Goal: Task Accomplishment & Management: Manage account settings

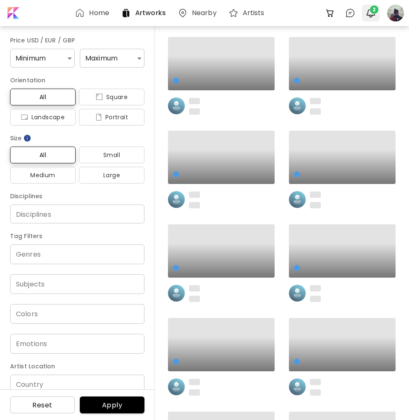
click at [376, 13] on span "2" at bounding box center [371, 13] width 10 height 10
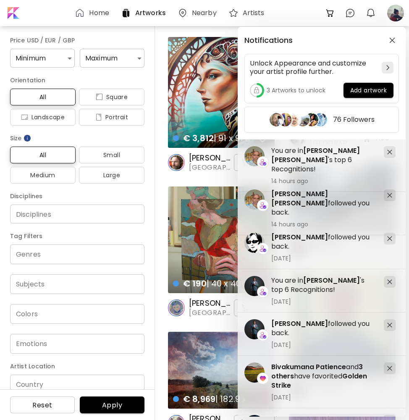
click at [159, 235] on div "Notifications Unlock Appearance and customize your artist profile further. 3 Ar…" at bounding box center [204, 210] width 409 height 420
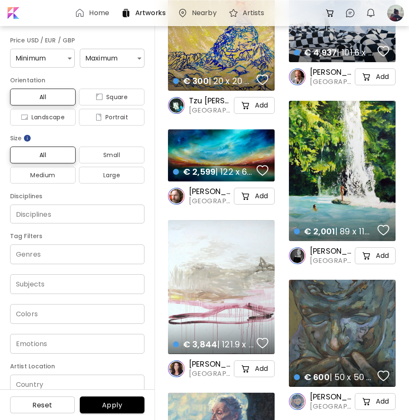
scroll to position [4956, 0]
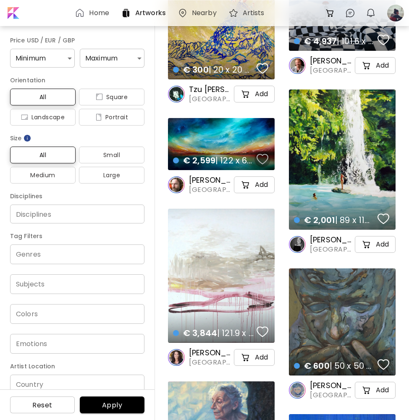
click at [260, 159] on div "button" at bounding box center [263, 159] width 12 height 13
click at [378, 217] on div "button" at bounding box center [384, 219] width 12 height 13
click at [258, 328] on div "button" at bounding box center [263, 332] width 12 height 13
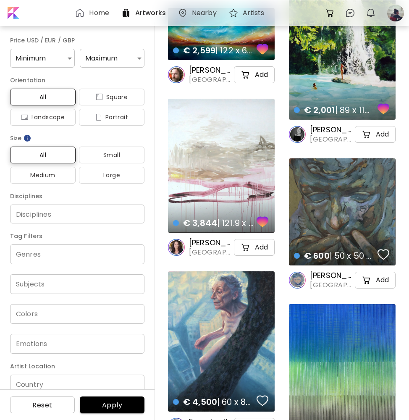
click at [383, 259] on div "button" at bounding box center [384, 254] width 12 height 13
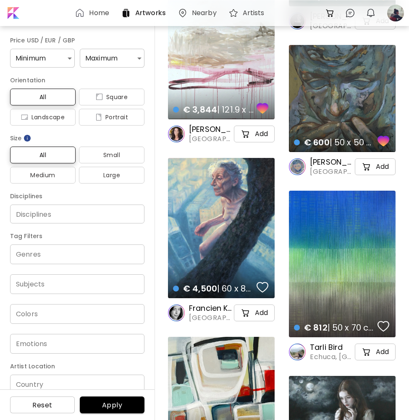
scroll to position [5228, 0]
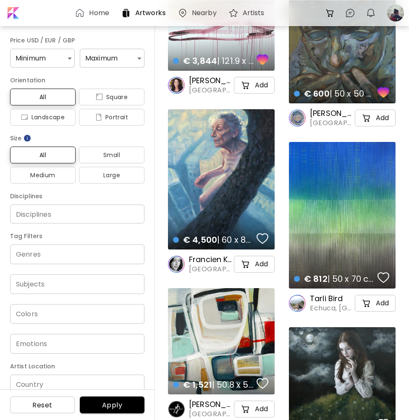
click at [265, 240] on div "button" at bounding box center [263, 238] width 12 height 13
click at [388, 274] on div "button" at bounding box center [384, 277] width 12 height 13
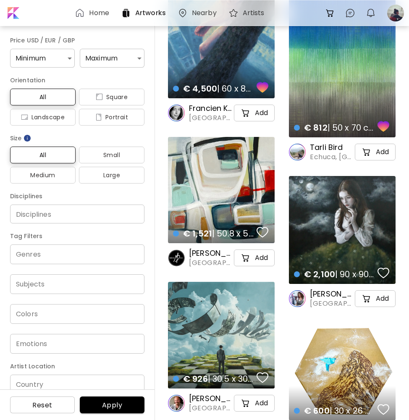
scroll to position [5391, 0]
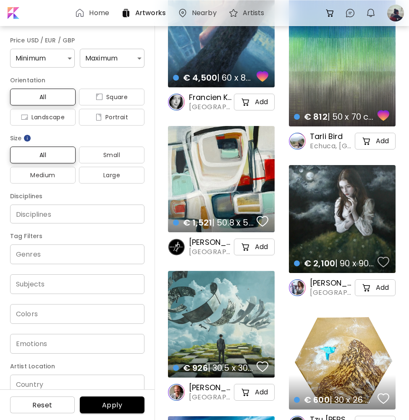
click at [384, 261] on div "button" at bounding box center [384, 262] width 12 height 13
click at [259, 222] on div "button" at bounding box center [263, 221] width 12 height 13
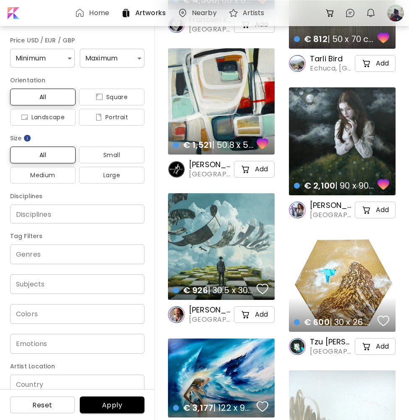
scroll to position [5573, 0]
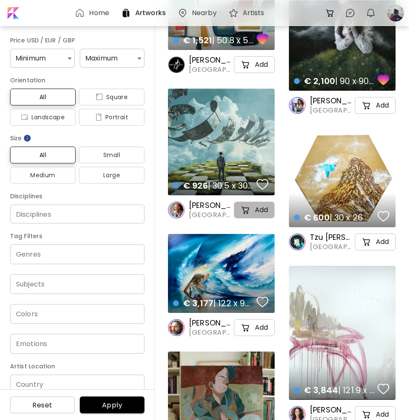
click at [263, 217] on button "Add" at bounding box center [254, 210] width 41 height 17
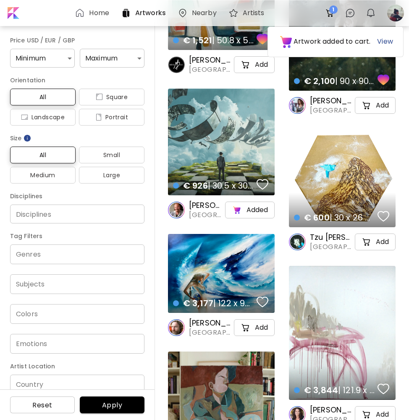
click at [383, 246] on h5 "Add" at bounding box center [382, 242] width 13 height 8
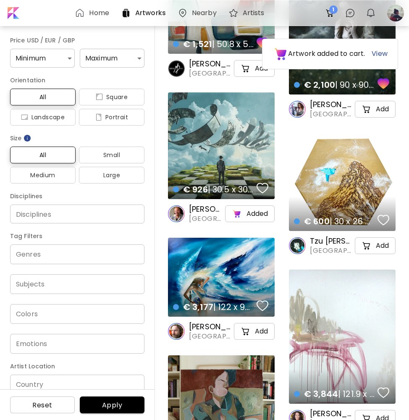
scroll to position [5609, 0]
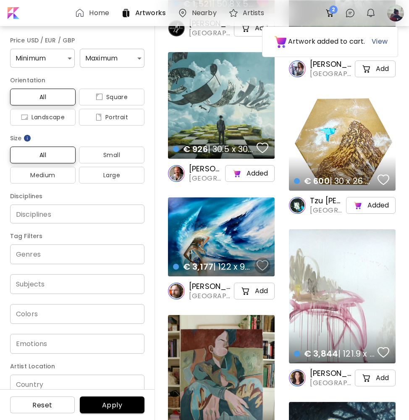
click at [263, 266] on div "button" at bounding box center [263, 265] width 12 height 13
click at [382, 347] on div "button" at bounding box center [384, 352] width 12 height 13
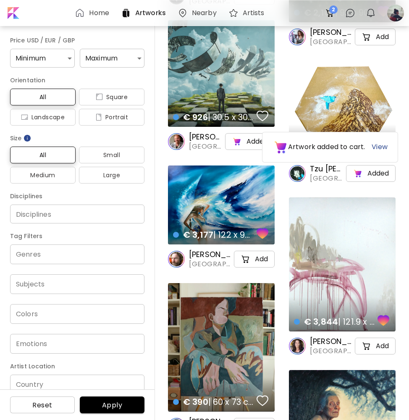
scroll to position [5764, 0]
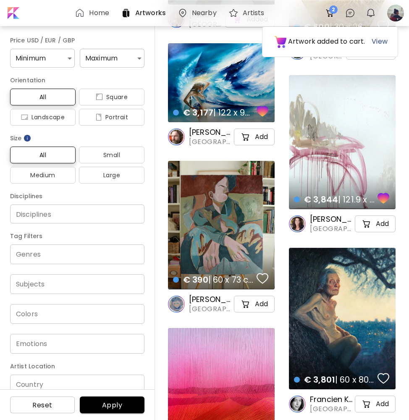
click at [259, 278] on div "button" at bounding box center [263, 278] width 12 height 13
click at [385, 379] on div "button" at bounding box center [384, 378] width 12 height 13
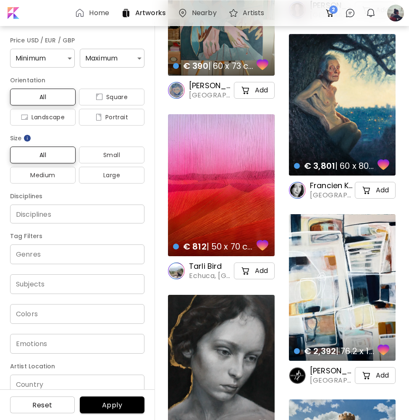
scroll to position [6348, 0]
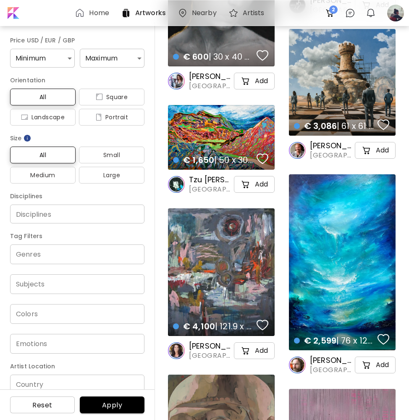
click at [261, 161] on div "button" at bounding box center [263, 159] width 12 height 13
click at [385, 124] on div "button" at bounding box center [384, 124] width 12 height 13
click at [267, 57] on div "button" at bounding box center [263, 55] width 12 height 13
click at [268, 323] on div "button" at bounding box center [263, 325] width 12 height 13
click at [382, 335] on div "button" at bounding box center [384, 339] width 12 height 13
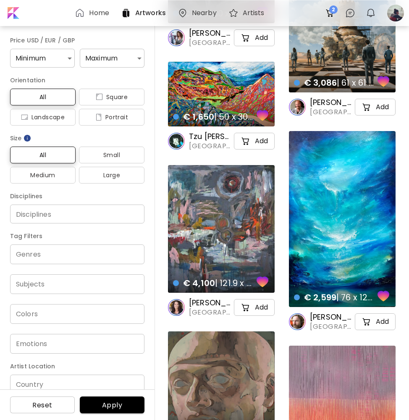
scroll to position [6657, 0]
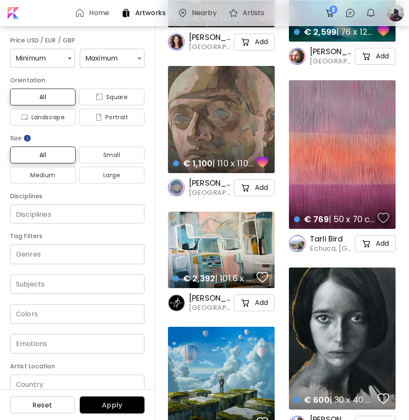
click at [384, 215] on div "button" at bounding box center [384, 218] width 12 height 13
click at [264, 277] on div "button" at bounding box center [263, 277] width 12 height 13
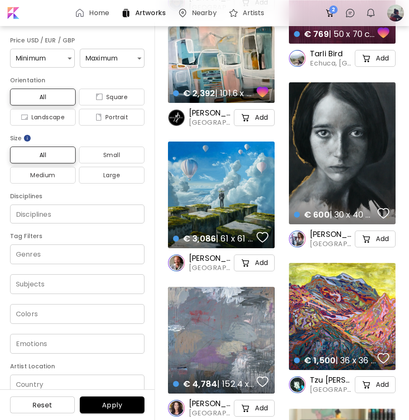
scroll to position [6857, 0]
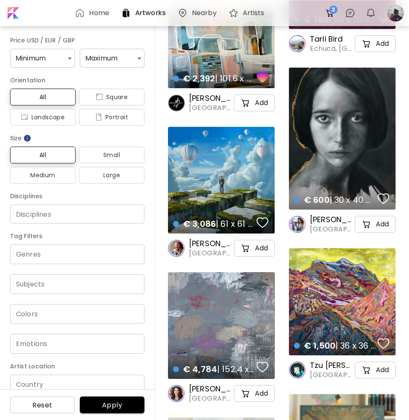
click at [263, 224] on div "button" at bounding box center [263, 222] width 12 height 13
click at [384, 198] on div "button" at bounding box center [384, 198] width 12 height 13
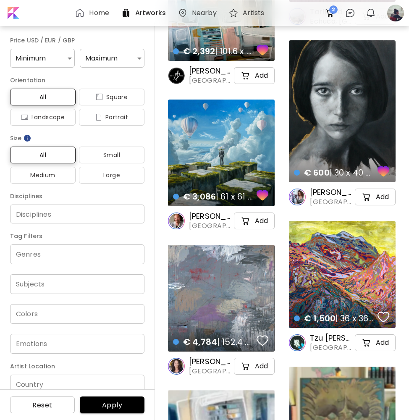
scroll to position [7178, 0]
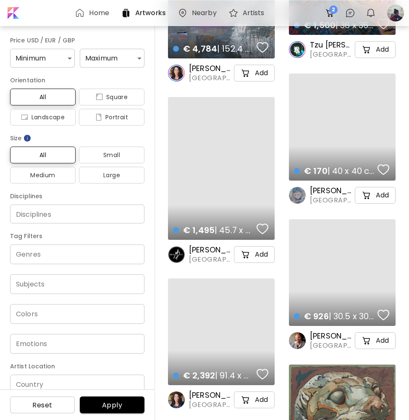
click at [262, 223] on span "button" at bounding box center [263, 229] width 12 height 13
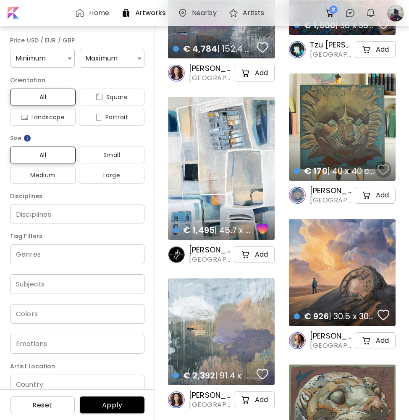
click at [384, 169] on div "button" at bounding box center [384, 169] width 12 height 13
click at [358, 126] on div "€ 170 | 40 x 40 cm details" at bounding box center [342, 127] width 107 height 107
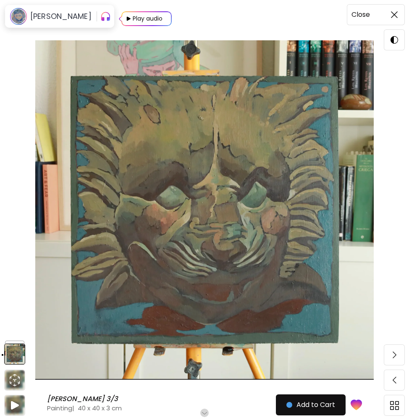
click at [394, 13] on img at bounding box center [394, 14] width 7 height 7
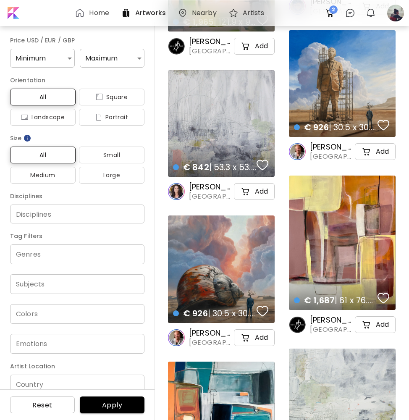
scroll to position [7950, 0]
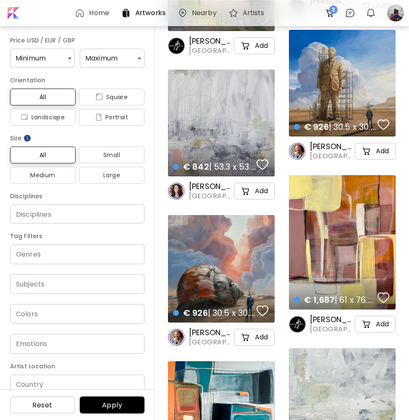
click at [267, 166] on img at bounding box center [263, 164] width 12 height 13
click at [382, 124] on div "button" at bounding box center [384, 125] width 12 height 13
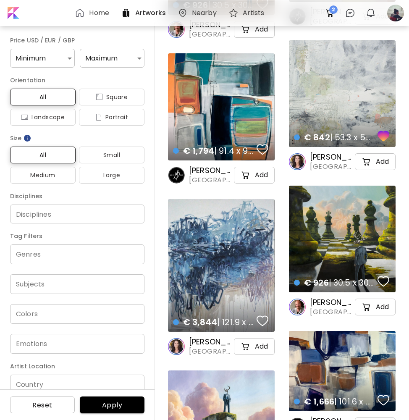
scroll to position [8258, 0]
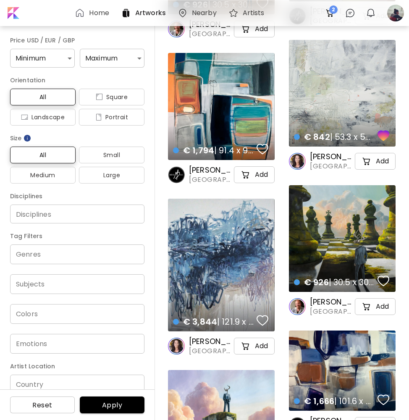
click at [94, 13] on h6 "Home" at bounding box center [99, 13] width 20 height 7
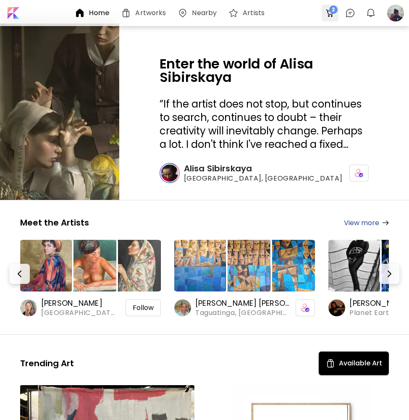
click at [336, 9] on span "2" at bounding box center [333, 9] width 8 height 8
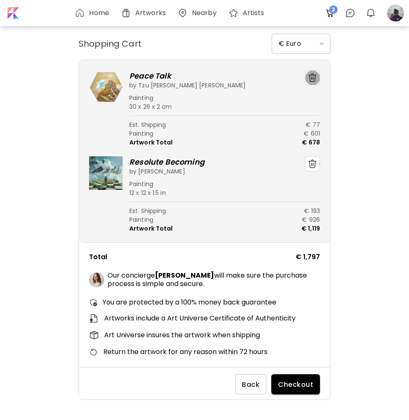
click at [311, 77] on img "button" at bounding box center [312, 78] width 8 height 8
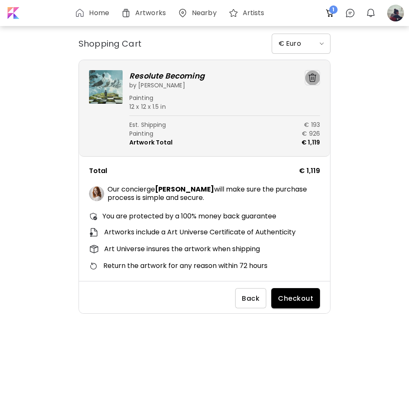
click at [312, 80] on img "button" at bounding box center [312, 78] width 8 height 8
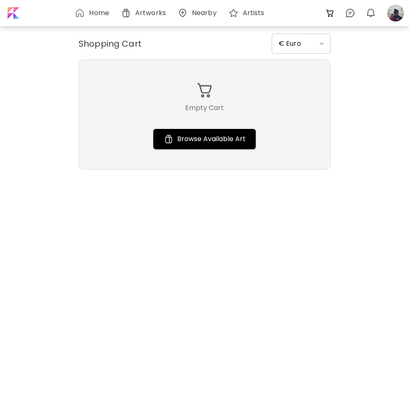
click at [104, 11] on h6 "Home" at bounding box center [99, 13] width 20 height 7
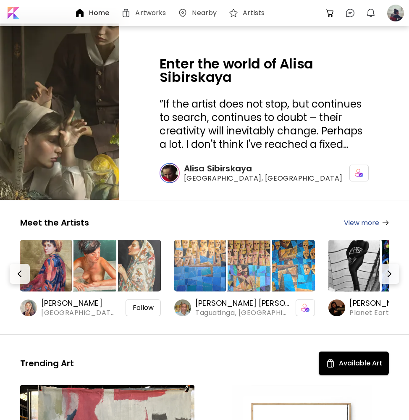
click at [384, 14] on div "0 0 0" at bounding box center [363, 13] width 87 height 22
click at [393, 13] on div at bounding box center [396, 13] width 18 height 18
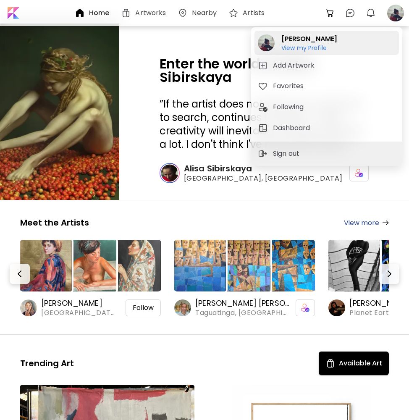
click at [303, 49] on h6 "View my Profile" at bounding box center [310, 48] width 56 height 8
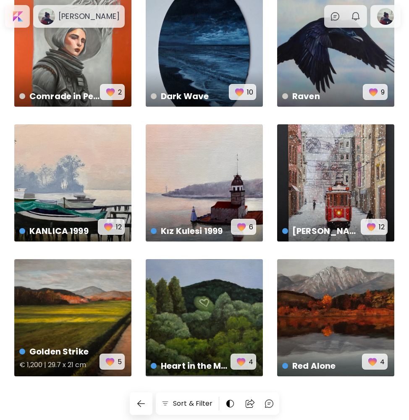
scroll to position [46, 0]
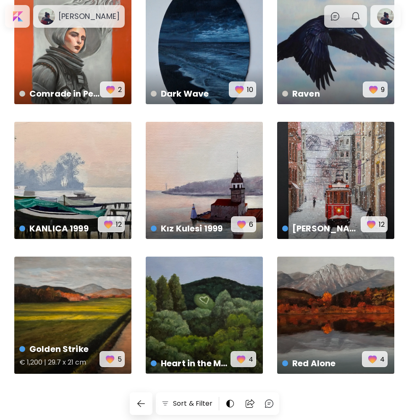
click at [75, 313] on div "Golden Strike € 1,200 | 29.7 x 21 cm 5" at bounding box center [72, 315] width 117 height 117
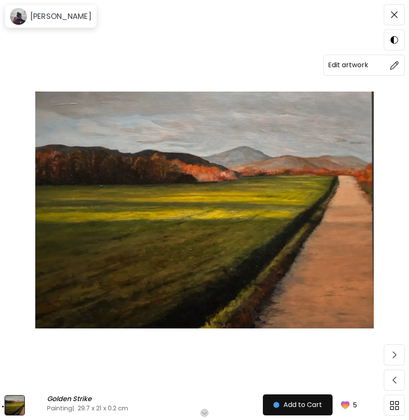
click at [391, 63] on img at bounding box center [394, 65] width 9 height 9
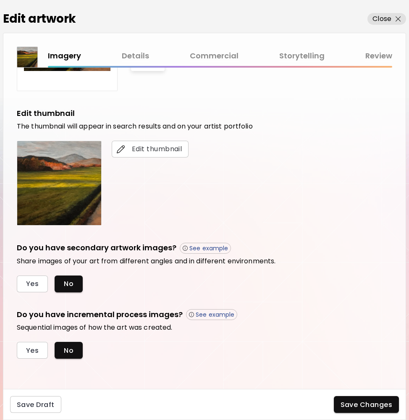
click at [219, 55] on link "Commercial" at bounding box center [214, 56] width 49 height 12
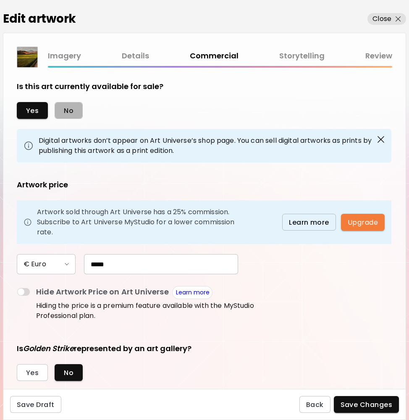
click at [69, 110] on span "No" at bounding box center [69, 110] width 10 height 9
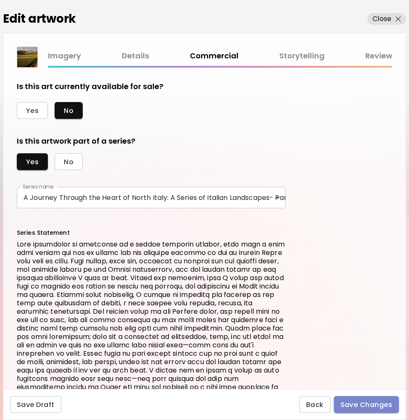
click at [361, 401] on span "Save Changes" at bounding box center [367, 404] width 52 height 9
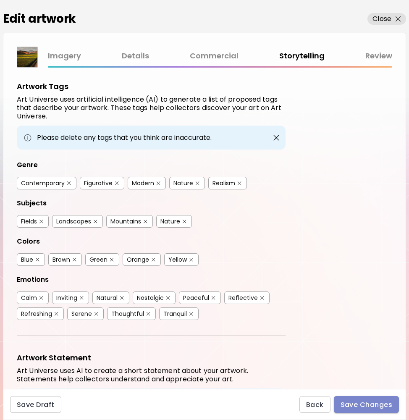
click at [358, 403] on span "Save Changes" at bounding box center [367, 404] width 52 height 9
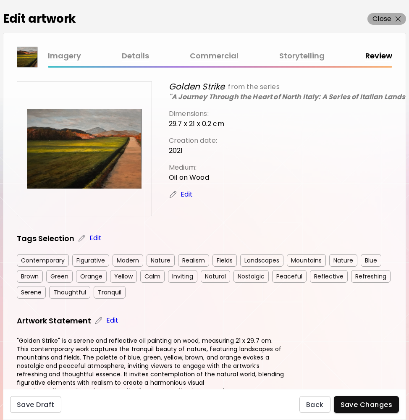
click at [390, 16] on p "Close" at bounding box center [382, 19] width 19 height 10
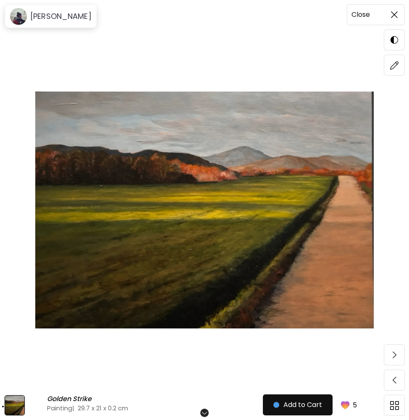
click at [397, 16] on img at bounding box center [394, 14] width 7 height 7
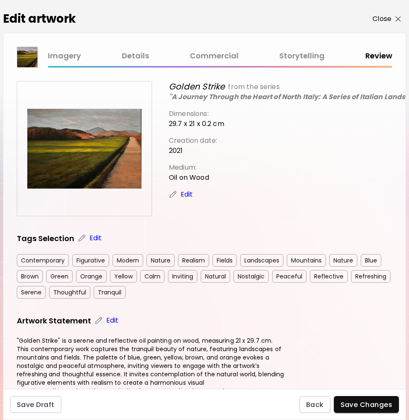
click at [382, 23] on p "Close" at bounding box center [382, 19] width 19 height 10
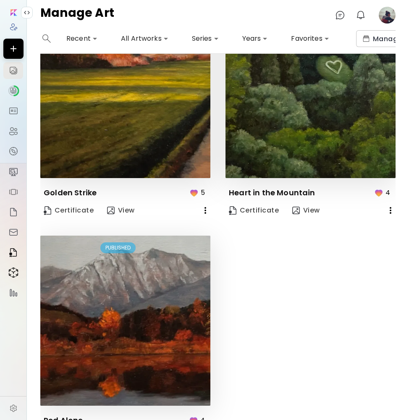
scroll to position [581, 0]
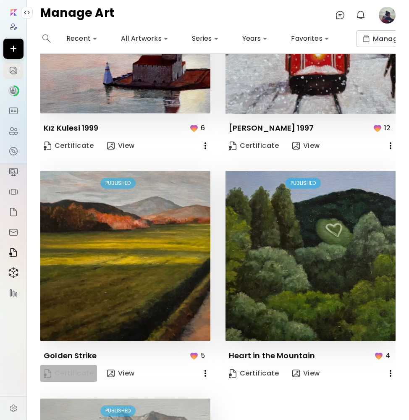
click at [76, 371] on span "Certificate" at bounding box center [69, 373] width 50 height 9
